Goal: Information Seeking & Learning: Learn about a topic

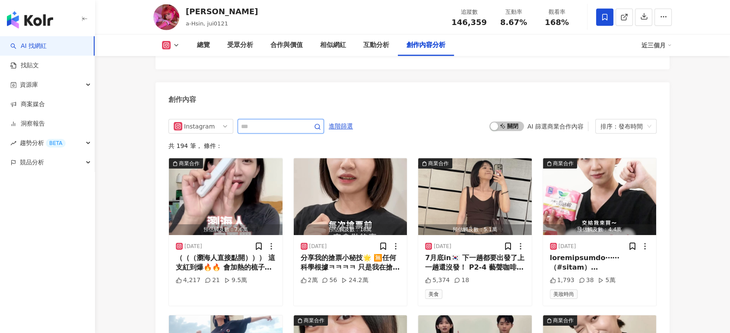
click at [297, 121] on input "text" at bounding box center [271, 126] width 60 height 10
click at [287, 121] on input "text" at bounding box center [271, 126] width 60 height 10
type input "*"
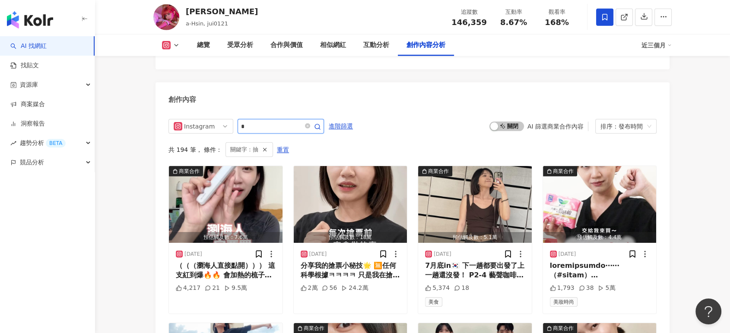
scroll to position [2694, 0]
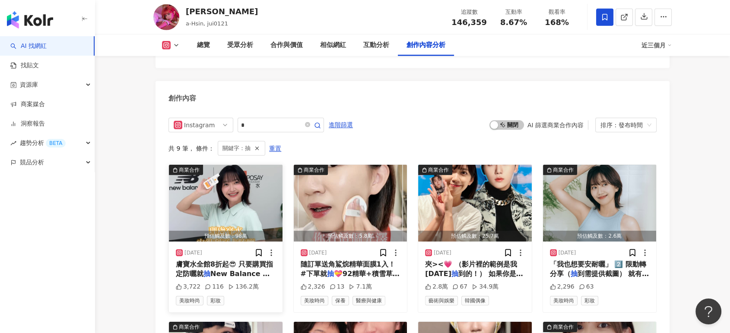
click at [257, 165] on img "button" at bounding box center [226, 203] width 114 height 77
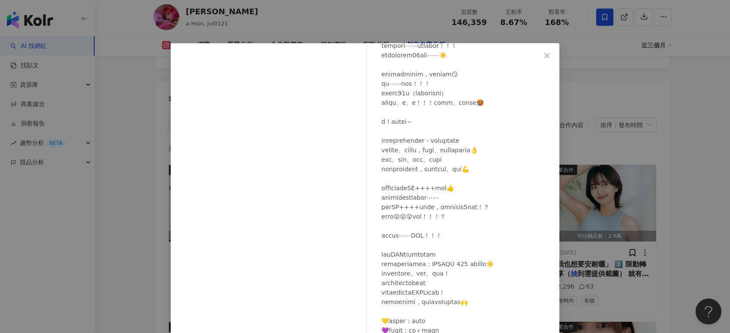
scroll to position [54, 0]
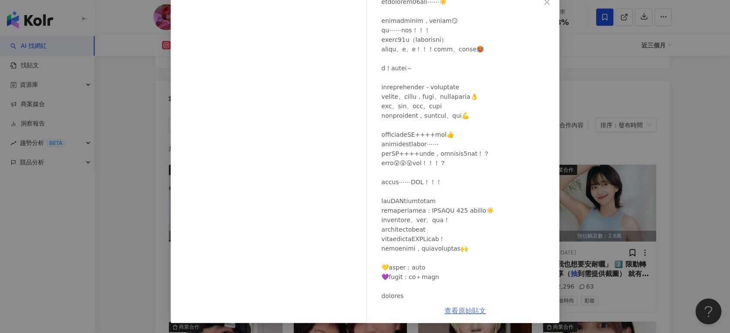
click at [456, 308] on link "查看原始貼文" at bounding box center [464, 311] width 41 height 8
click at [687, 170] on div "阿心Liao [DATE] 3,722 116 136.2萬 查看原始貼文" at bounding box center [365, 166] width 730 height 333
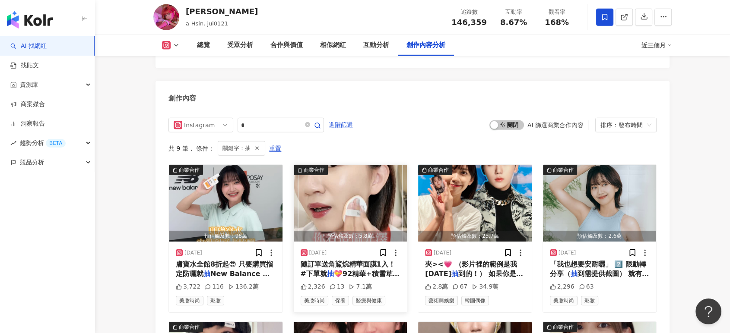
click at [364, 174] on img "button" at bounding box center [351, 203] width 114 height 77
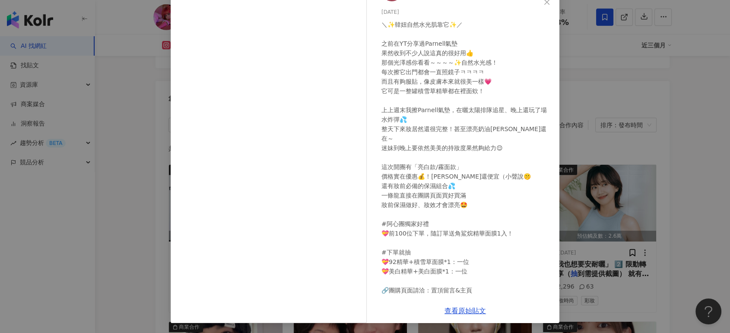
click at [625, 197] on div "阿心Liao [DATE] 2,326 13 7.1萬 查看原始貼文" at bounding box center [365, 166] width 730 height 333
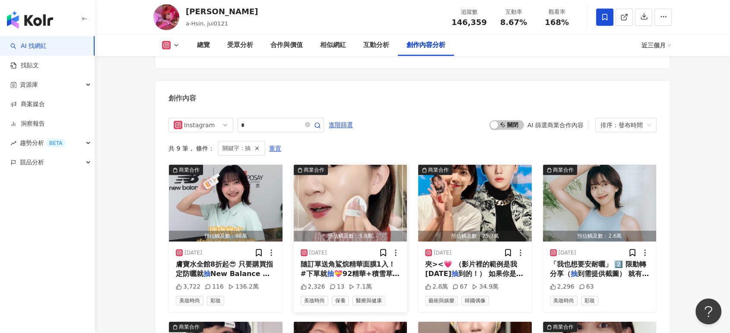
click at [382, 175] on img "button" at bounding box center [351, 203] width 114 height 77
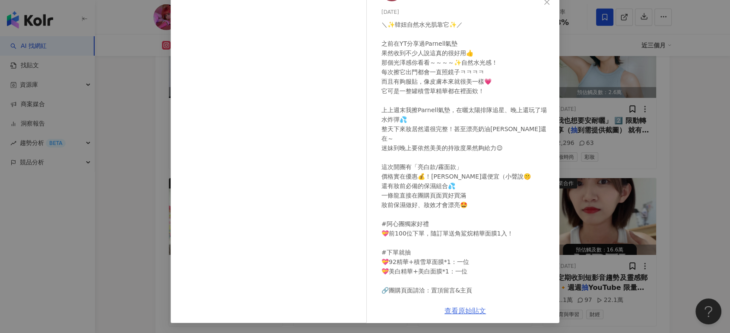
click at [452, 307] on link "查看原始貼文" at bounding box center [464, 311] width 41 height 8
click at [647, 143] on div "阿心Liao [DATE] 2,326 13 7.1萬 查看原始貼文" at bounding box center [365, 166] width 730 height 333
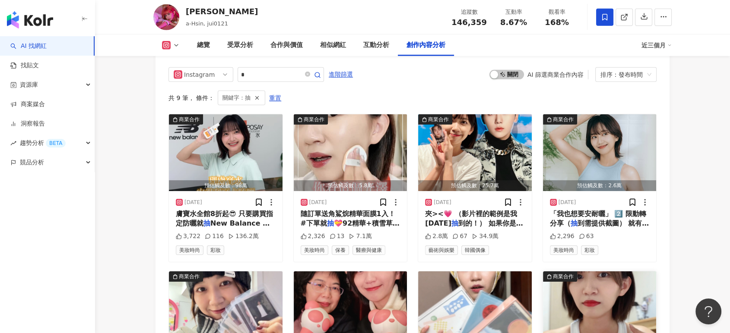
scroll to position [2742, 0]
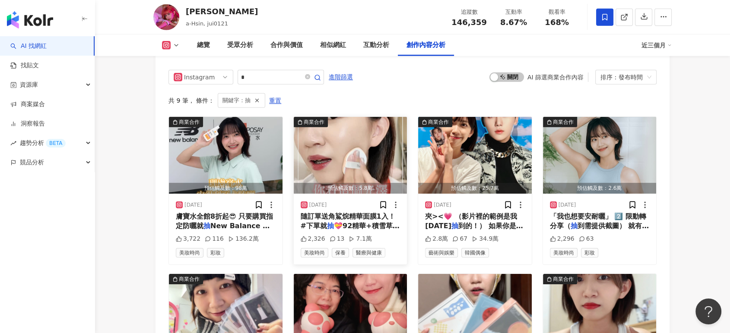
click at [358, 126] on img "button" at bounding box center [351, 155] width 114 height 77
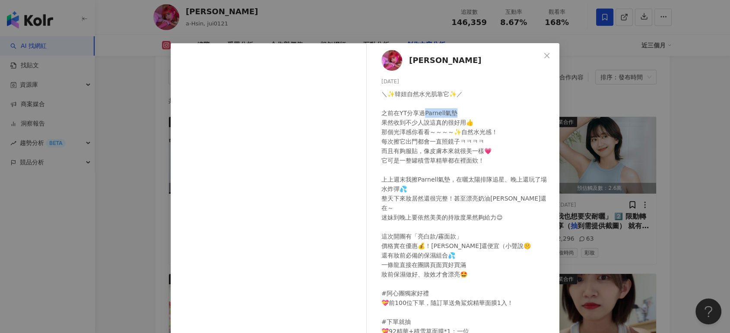
drag, startPoint x: 422, startPoint y: 112, endPoint x: 454, endPoint y: 111, distance: 32.4
click at [454, 111] on div at bounding box center [466, 227] width 171 height 276
copy div "Parnell氣墊"
click at [622, 168] on div "阿心Liao [DATE] 2,326 13 7.1萬 查看原始貼文" at bounding box center [365, 166] width 730 height 333
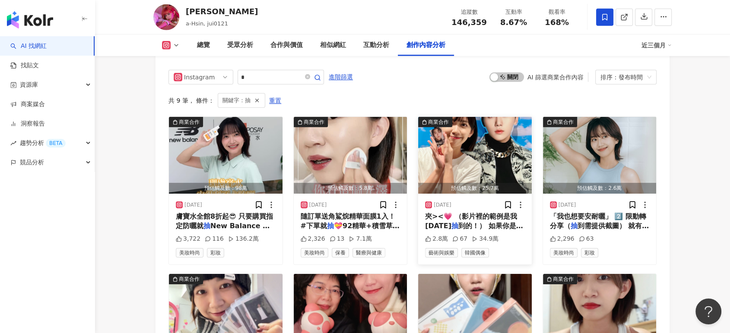
click at [509, 117] on img "button" at bounding box center [475, 155] width 114 height 77
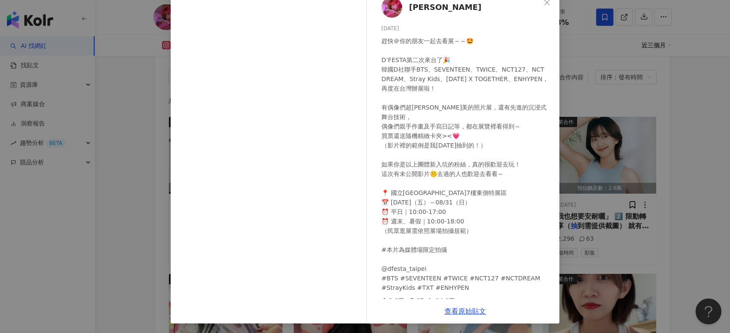
scroll to position [54, 0]
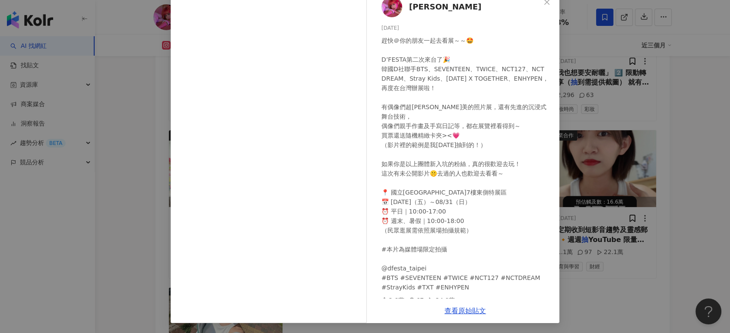
click at [622, 147] on div "阿心Liao [DATE] 趕快＠你的朋友一起去看展～～🤩 D’FESTA第二次來台了🎉 韓國D社聯手BTS、SEVENTEEN、TWICE、NCT127、N…" at bounding box center [365, 166] width 730 height 333
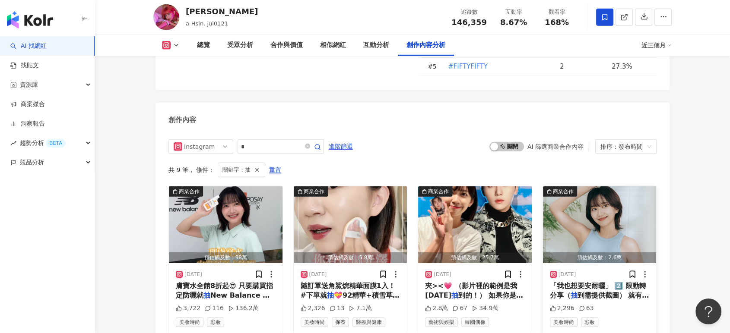
scroll to position [2646, 0]
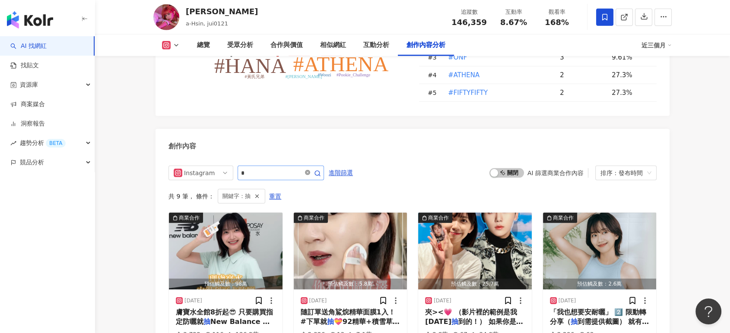
click at [310, 170] on icon "close-circle" at bounding box center [307, 172] width 5 height 5
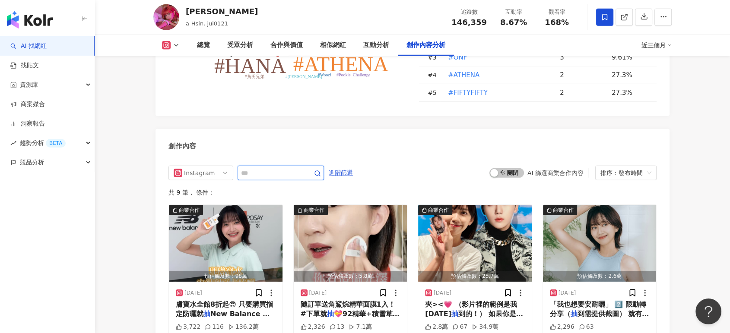
scroll to position [2694, 0]
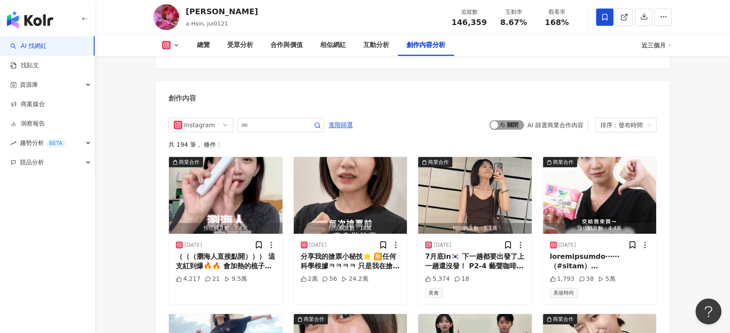
click at [515, 120] on span "啟動 關閉" at bounding box center [506, 125] width 35 height 10
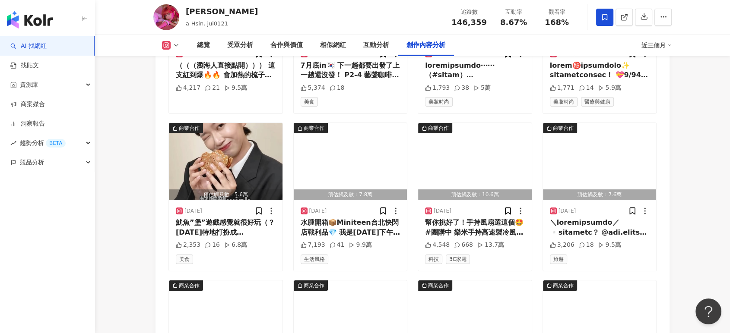
scroll to position [2886, 0]
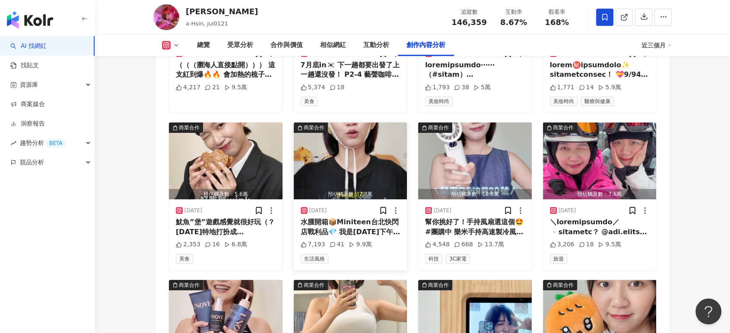
click at [355, 144] on img "button" at bounding box center [351, 161] width 114 height 77
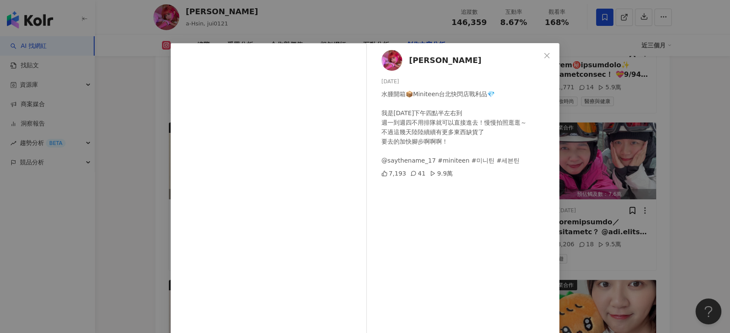
click at [659, 134] on div "阿心Liao [DATE] 水腫開箱📦Miniteen台北快閃店戰利品💎 我是[DATE]下午四點半左右到 週一到週四不用排隊就可以直接進去！慢慢拍照逛逛～ …" at bounding box center [365, 166] width 730 height 333
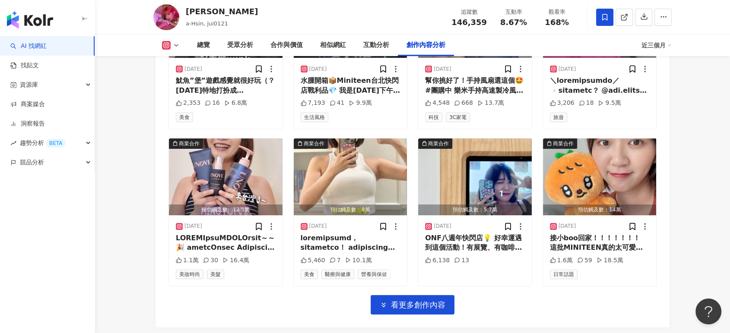
scroll to position [3030, 0]
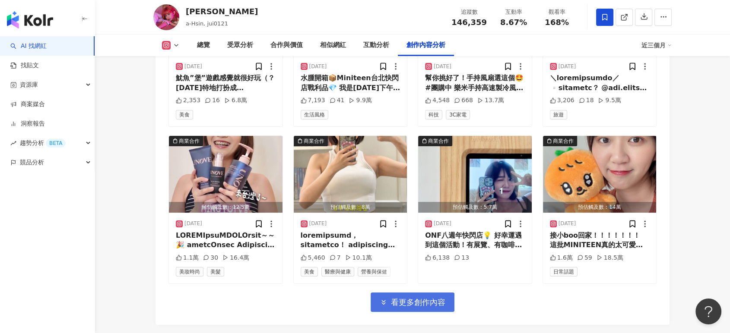
click at [427, 298] on span "看更多創作內容" at bounding box center [418, 303] width 54 height 10
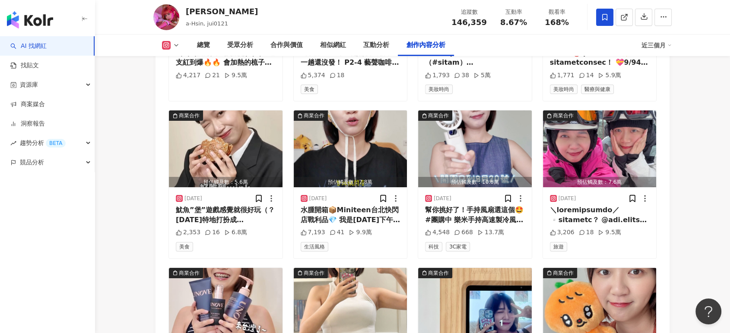
scroll to position [2838, 0]
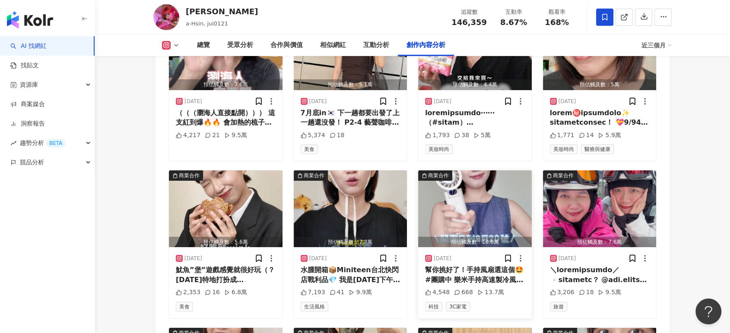
click at [467, 197] on img "button" at bounding box center [475, 209] width 114 height 77
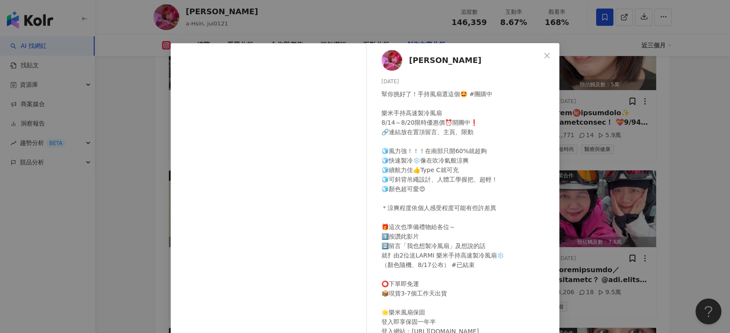
scroll to position [6, 0]
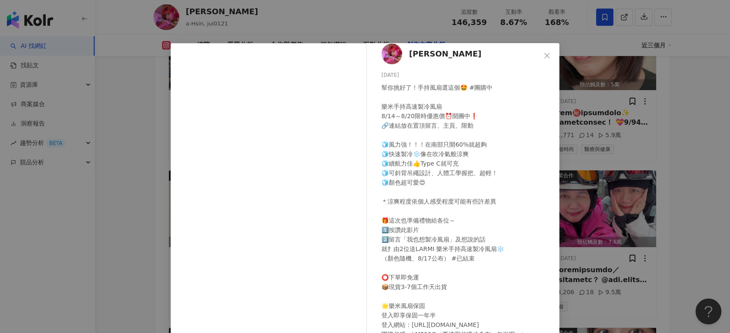
click at [719, 179] on div "阿心Liao [DATE] 幫你挑好了！手持風扇選這個🤩 #團購中 樂米手持高速製冷風扇 8/14～8/20限時優惠價⏰開團中❗️ 🔗連結放在置頂留言、主頁、…" at bounding box center [365, 166] width 730 height 333
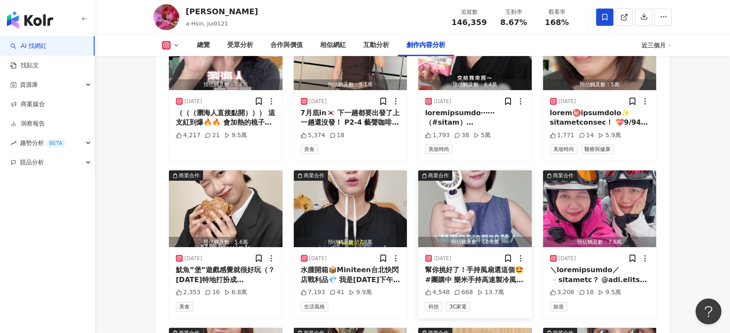
click at [492, 181] on img "button" at bounding box center [475, 209] width 114 height 77
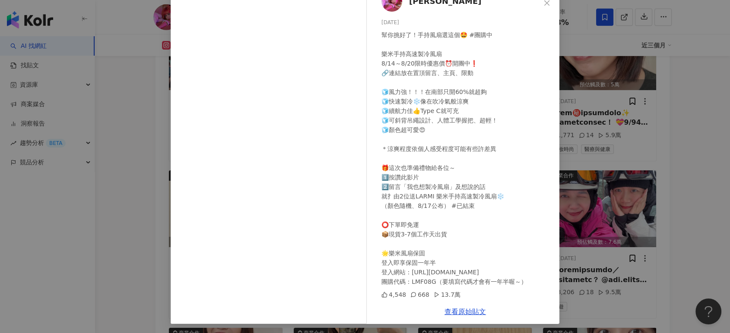
scroll to position [54, 0]
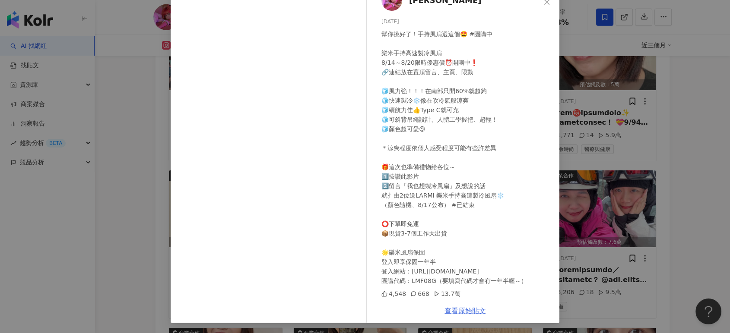
click at [451, 310] on link "查看原始貼文" at bounding box center [464, 311] width 41 height 8
click at [690, 129] on div "阿心Liao [DATE] 幫你挑好了！手持風扇選這個🤩 #團購中 樂米手持高速製冷風扇 8/14～8/20限時優惠價⏰開團中❗️ 🔗連結放在置頂留言、主頁、…" at bounding box center [365, 166] width 730 height 333
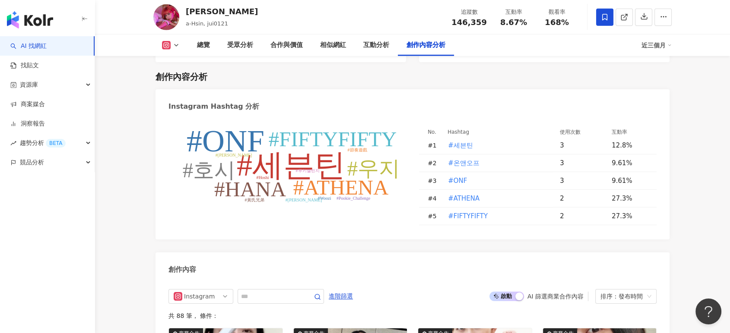
scroll to position [2646, 0]
